Goal: Task Accomplishment & Management: Complete application form

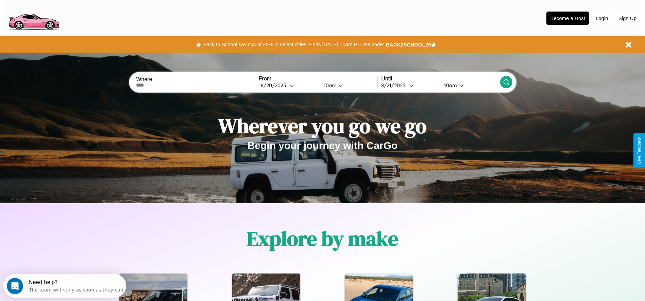
scroll to position [141, 0]
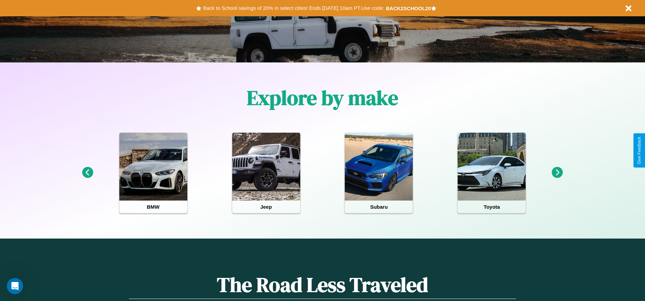
click at [557, 173] on icon at bounding box center [557, 172] width 11 height 11
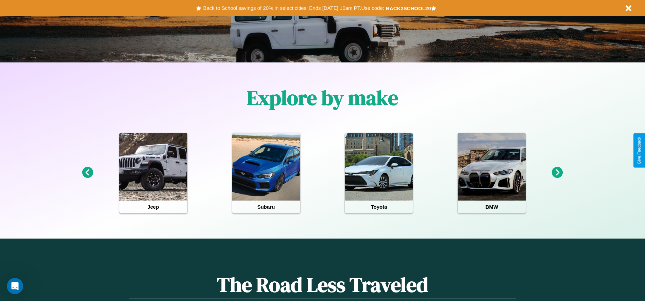
click at [557, 173] on icon at bounding box center [557, 172] width 11 height 11
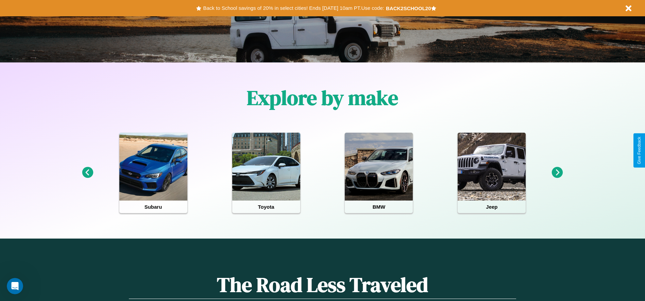
click at [557, 173] on icon at bounding box center [557, 172] width 11 height 11
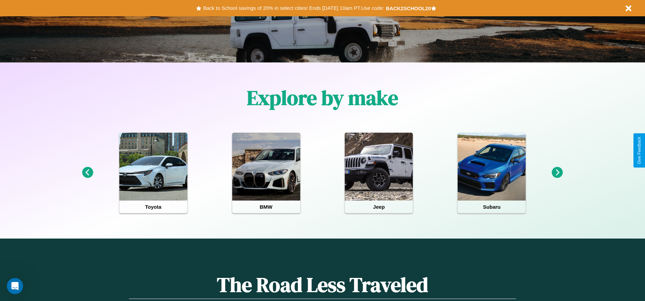
click at [87, 173] on icon at bounding box center [87, 172] width 11 height 11
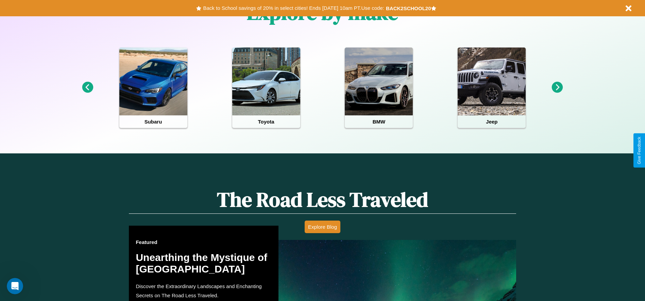
scroll to position [388, 0]
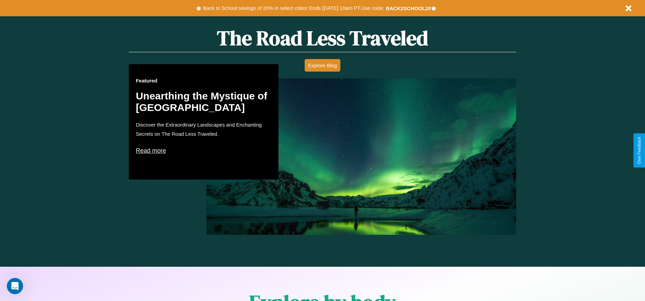
click at [204, 151] on p "Read more" at bounding box center [204, 150] width 136 height 11
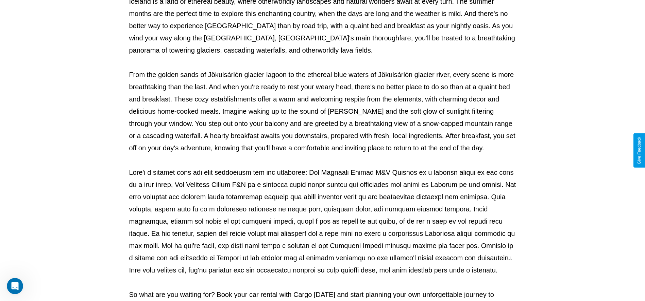
scroll to position [225, 0]
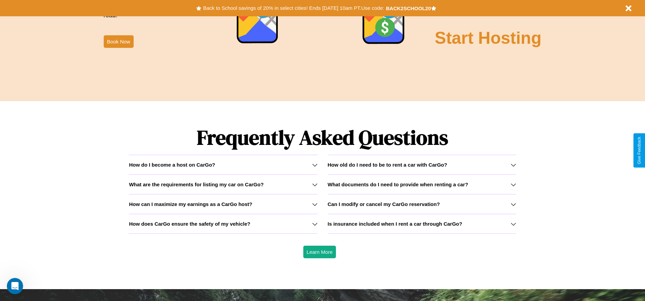
scroll to position [975, 0]
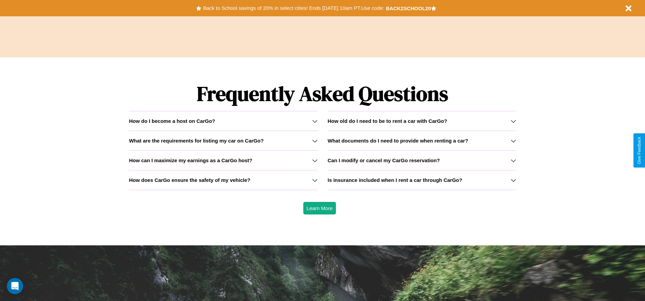
click at [223, 121] on div "How do I become a host on CarGo?" at bounding box center [223, 121] width 188 height 6
click at [421, 141] on h3 "What documents do I need to provide when renting a car?" at bounding box center [398, 141] width 140 height 6
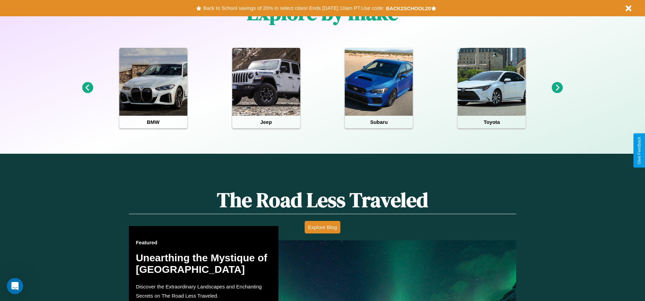
scroll to position [0, 0]
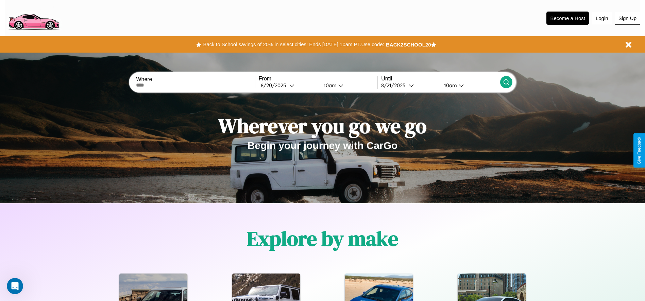
click at [627, 18] on button "Sign Up" at bounding box center [627, 18] width 25 height 13
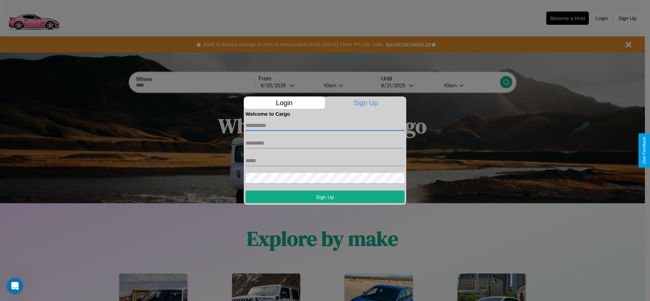
click at [325, 125] on input "text" at bounding box center [324, 125] width 159 height 11
type input "******"
click at [325, 143] on input "text" at bounding box center [324, 143] width 159 height 11
type input "****"
click at [325, 161] on input "text" at bounding box center [324, 160] width 159 height 11
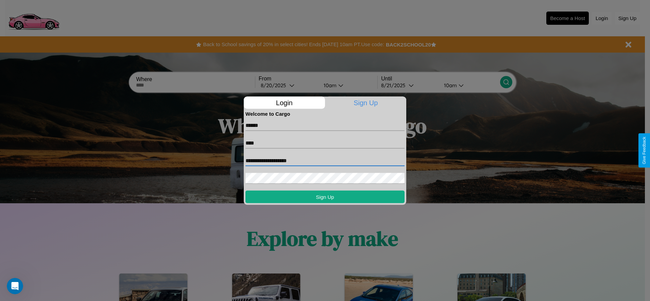
type input "**********"
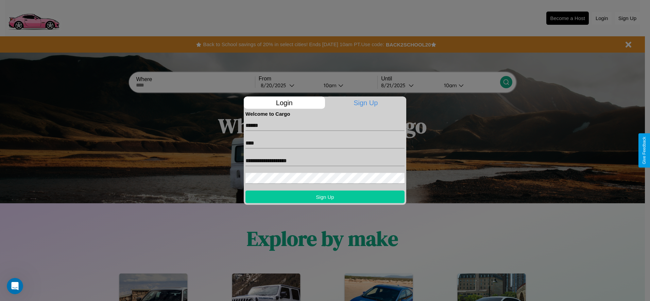
click at [325, 197] on button "Sign Up" at bounding box center [324, 197] width 159 height 13
